Goal: Task Accomplishment & Management: Use online tool/utility

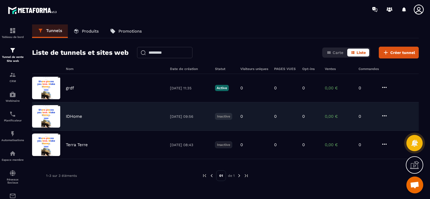
click at [129, 106] on div "IDHome [DATE] 09:56 Inactive 0 0 0 0,00 € 0" at bounding box center [225, 116] width 386 height 28
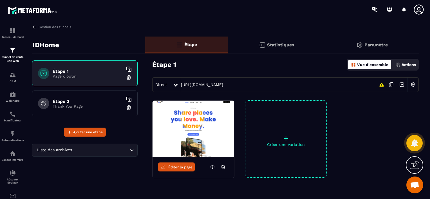
click at [173, 168] on span "Éditer la page" at bounding box center [180, 167] width 24 height 4
